Goal: Information Seeking & Learning: Compare options

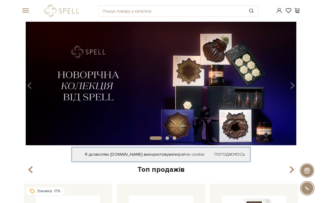
click at [18, 8] on header "Безкоштовна доставка Новою Поштою при замовленні від 2000 гривень Працюємо без …" at bounding box center [161, 11] width 322 height 22
click at [27, 10] on span at bounding box center [24, 10] width 6 height 5
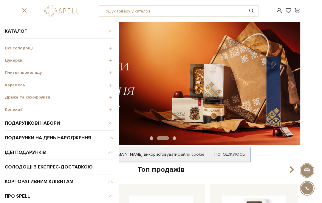
click at [48, 60] on span "Цукерки" at bounding box center [60, 60] width 110 height 5
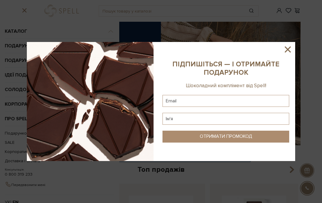
click at [284, 45] on icon at bounding box center [288, 49] width 10 height 10
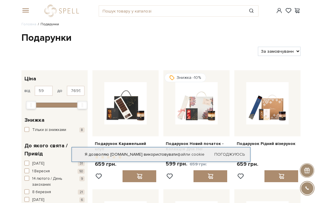
click at [25, 13] on span at bounding box center [24, 10] width 6 height 5
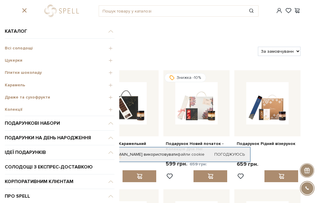
click at [12, 59] on span "Цукерки" at bounding box center [60, 60] width 110 height 5
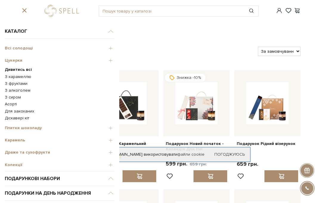
click at [16, 68] on b "Дивитись всі" at bounding box center [18, 69] width 27 height 5
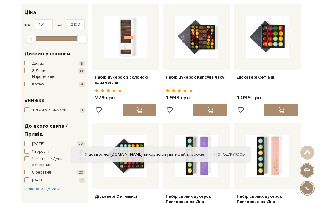
scroll to position [67, 0]
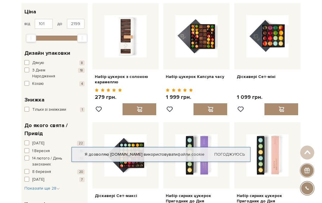
click at [125, 52] on img at bounding box center [125, 36] width 42 height 42
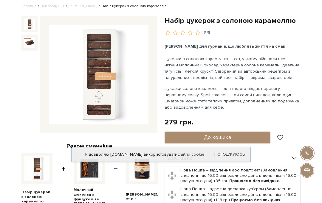
scroll to position [18, 0]
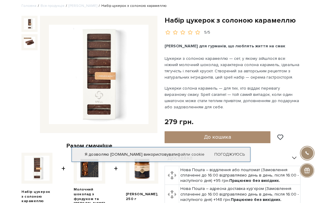
click at [119, 78] on img at bounding box center [99, 75] width 100 height 100
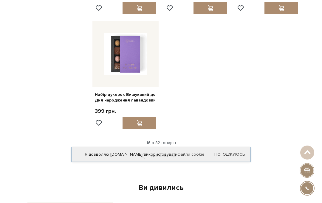
scroll to position [640, 0]
click at [174, 140] on div "16 з 82 товарів" at bounding box center [161, 142] width 284 height 5
click at [170, 155] on link "Дивитися ще" at bounding box center [161, 155] width 39 height 10
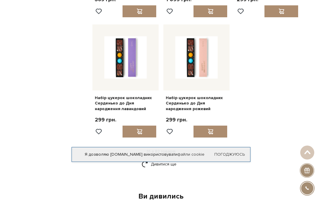
scroll to position [1229, 0]
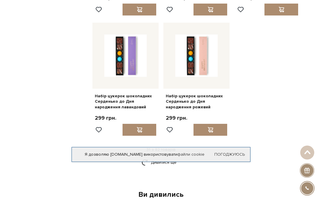
click at [166, 158] on link "Дивитися ще" at bounding box center [161, 163] width 39 height 10
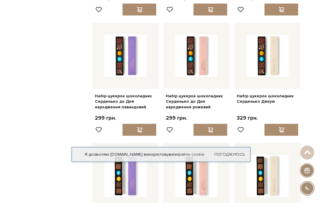
click at [169, 149] on div at bounding box center [196, 176] width 66 height 66
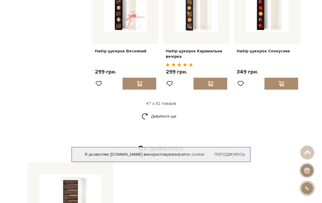
scroll to position [1875, 0]
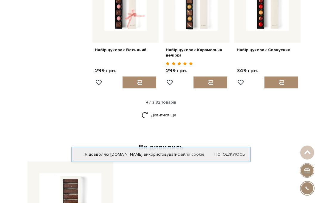
click at [165, 110] on link "Дивитися ще" at bounding box center [161, 115] width 39 height 10
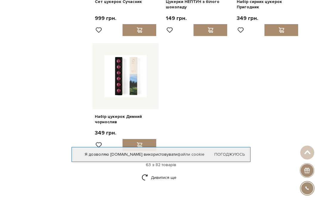
click at [170, 173] on link "Дивитися ще" at bounding box center [161, 178] width 39 height 10
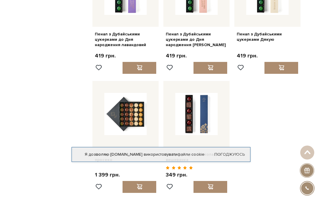
scroll to position [3164, 0]
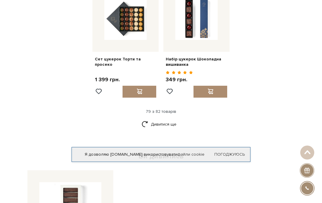
click at [171, 119] on link "Дивитися ще" at bounding box center [161, 124] width 39 height 10
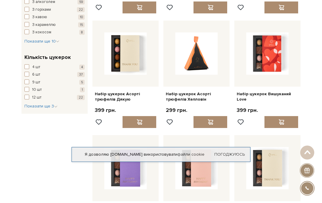
scroll to position [498, 0]
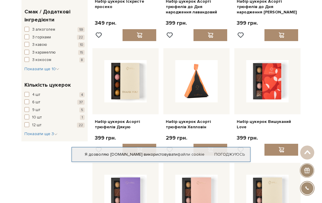
click at [200, 101] on img at bounding box center [196, 81] width 42 height 42
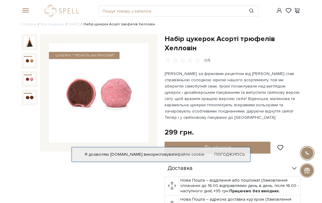
click at [24, 78] on img at bounding box center [29, 79] width 11 height 11
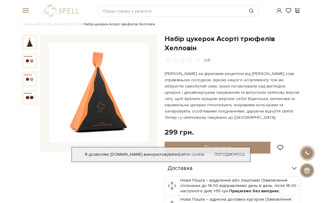
click at [32, 41] on img at bounding box center [29, 42] width 11 height 11
click at [22, 88] on div at bounding box center [161, 101] width 322 height 203
click at [26, 60] on img at bounding box center [29, 60] width 11 height 11
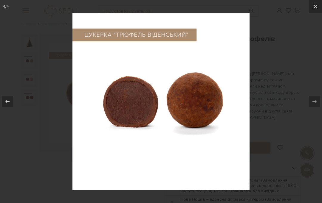
click at [310, 13] on button at bounding box center [315, 6] width 13 height 13
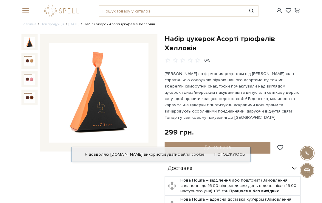
click at [24, 47] on img at bounding box center [29, 42] width 11 height 11
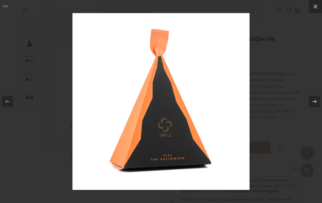
click at [319, 3] on button at bounding box center [315, 6] width 13 height 13
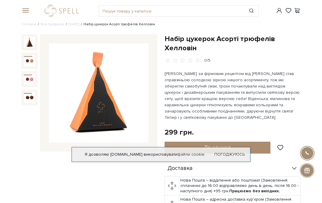
click at [26, 6] on div "#подарунок #печиво #набір цукерок" at bounding box center [161, 11] width 286 height 22
click at [22, 18] on div "#подарунок #печиво #набір цукерок" at bounding box center [161, 11] width 286 height 22
click at [26, 12] on span at bounding box center [24, 10] width 6 height 5
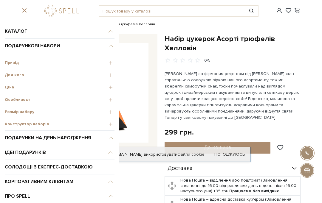
click at [16, 61] on span "Привід" at bounding box center [60, 62] width 110 height 5
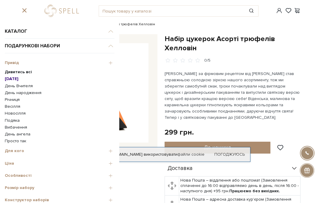
click at [30, 72] on b "Дивитись всі" at bounding box center [18, 72] width 27 height 5
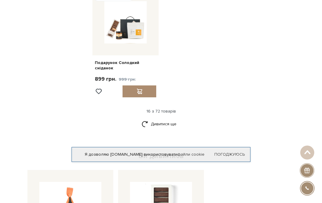
scroll to position [666, 0]
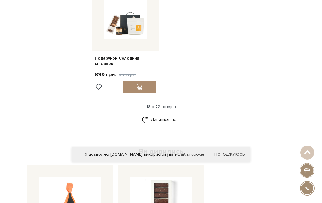
click at [174, 115] on link "Дивитися ще" at bounding box center [161, 120] width 39 height 10
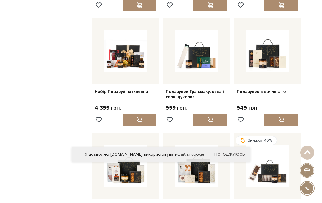
scroll to position [847, 0]
